Goal: Information Seeking & Learning: Check status

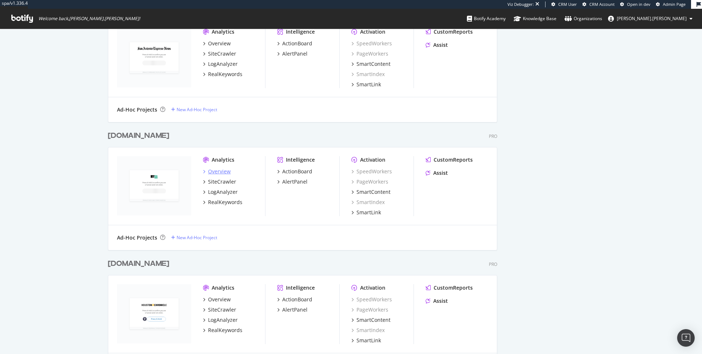
click at [206, 172] on div "Overview" at bounding box center [217, 171] width 28 height 7
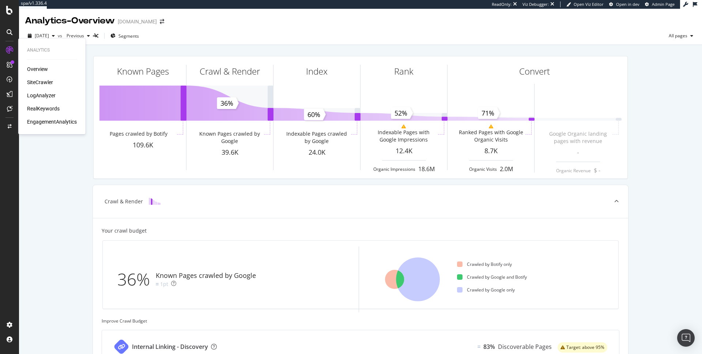
click at [43, 106] on div "RealKeywords" at bounding box center [43, 108] width 33 height 7
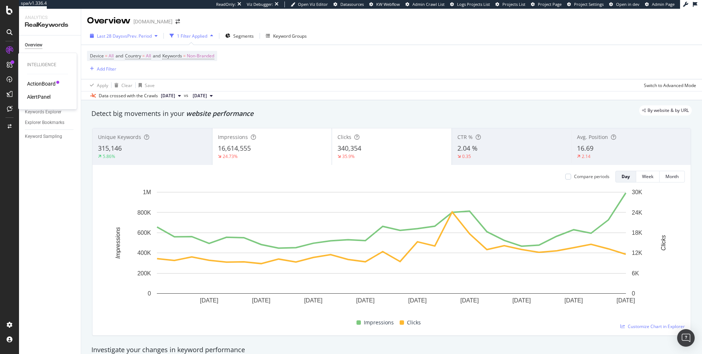
click at [120, 35] on span "Last 28 Days" at bounding box center [110, 36] width 26 height 6
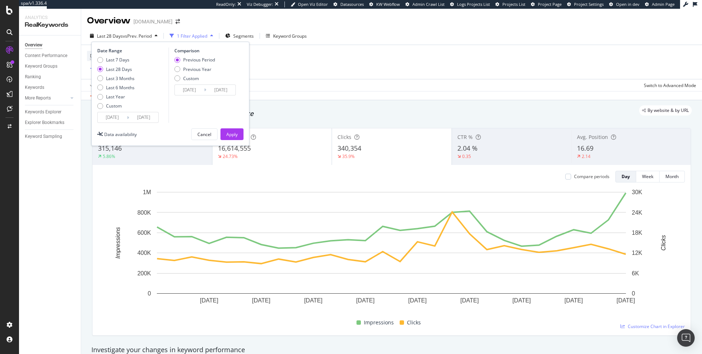
click at [120, 35] on span "Last 28 Days" at bounding box center [110, 36] width 26 height 6
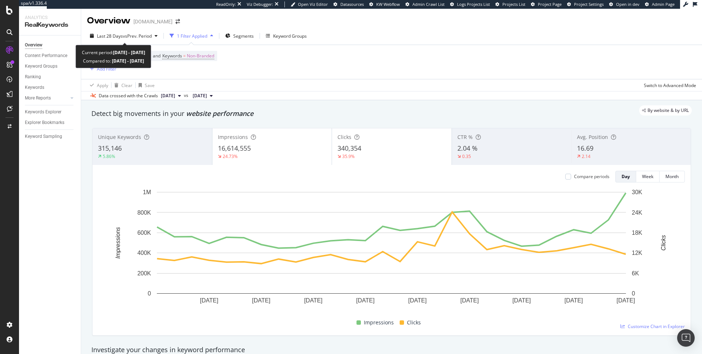
click at [120, 35] on span "Last 28 Days" at bounding box center [110, 36] width 26 height 6
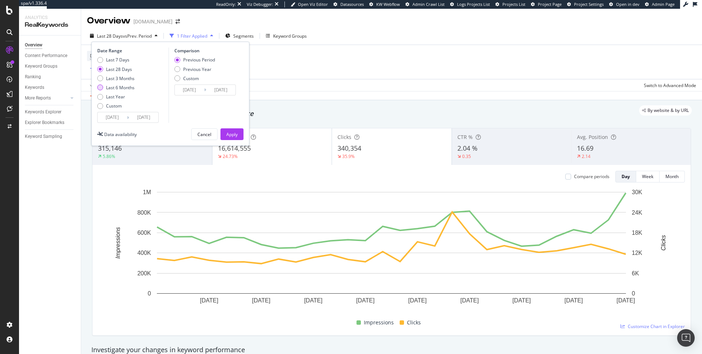
click at [112, 89] on div "Last 6 Months" at bounding box center [120, 87] width 29 height 6
type input "[DATE]"
click at [230, 130] on div "Apply" at bounding box center [231, 134] width 11 height 11
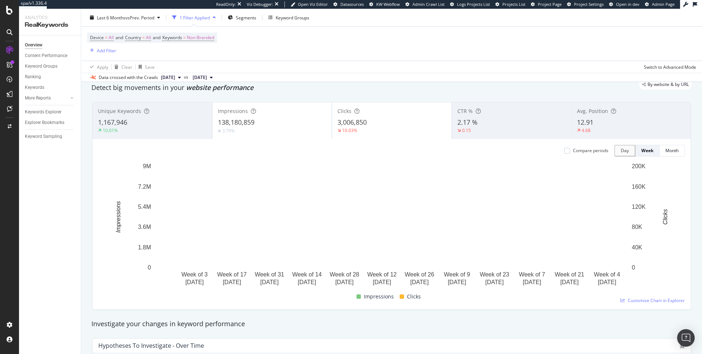
scroll to position [31, 0]
